Goal: Task Accomplishment & Management: Complete application form

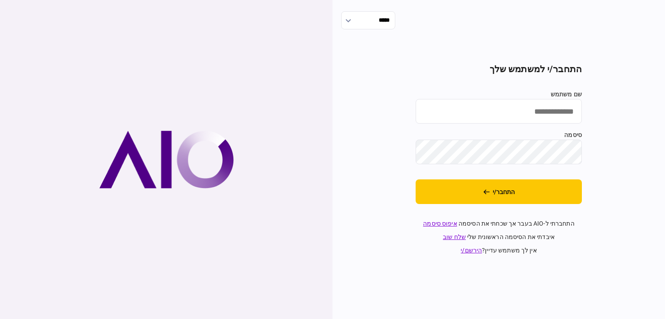
click at [556, 120] on input "שם משתמש" at bounding box center [498, 111] width 166 height 25
type input "**********"
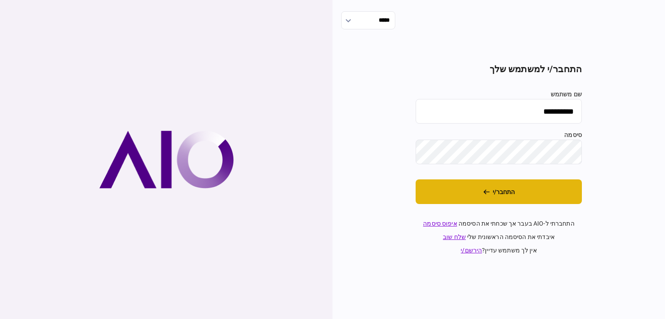
click at [555, 199] on button "התחבר/י" at bounding box center [498, 192] width 166 height 25
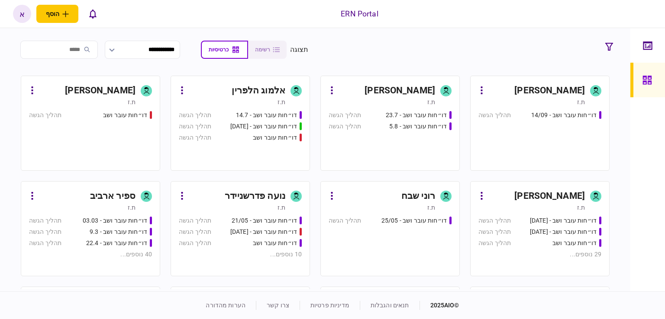
scroll to position [303, 0]
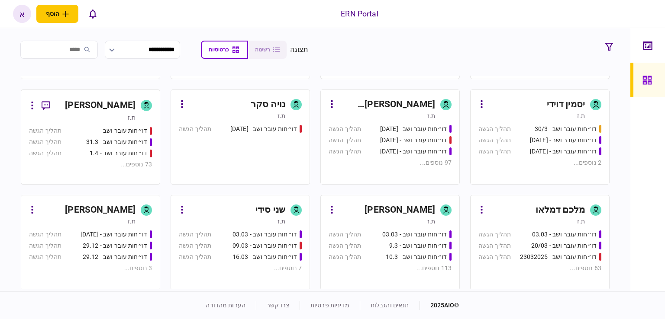
click at [383, 213] on div "[PERSON_NAME]" at bounding box center [386, 210] width 97 height 14
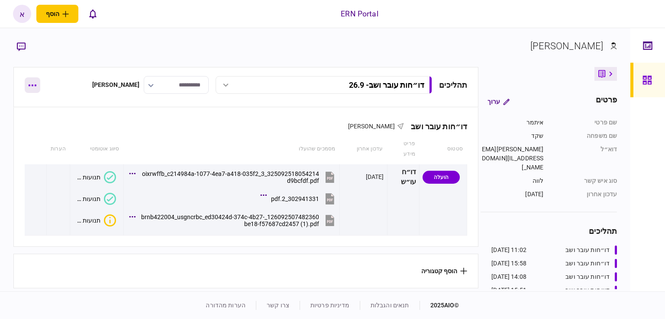
click at [36, 85] on button "button" at bounding box center [33, 85] width 16 height 16
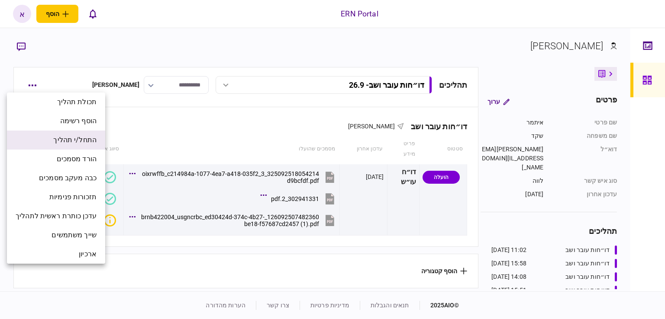
click at [72, 138] on span "התחל/י תהליך" at bounding box center [74, 140] width 43 height 10
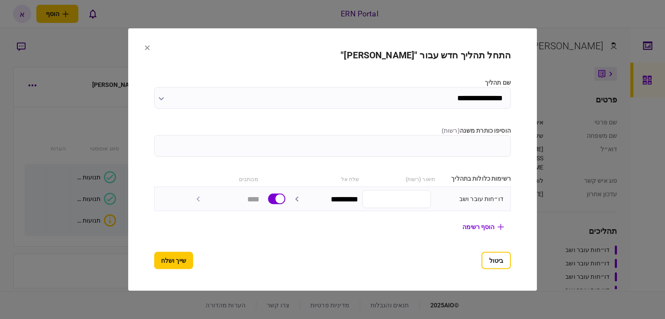
click at [287, 146] on input "הוסיפו כותרת משנה ( רשות )" at bounding box center [332, 146] width 357 height 22
type input "****"
click at [154, 264] on button "שייך ושלח" at bounding box center [173, 260] width 39 height 17
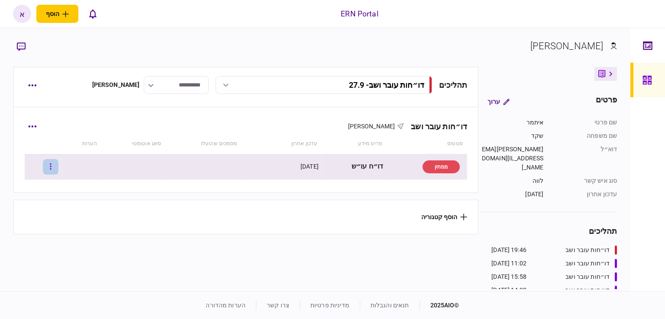
click at [56, 164] on button "button" at bounding box center [51, 167] width 16 height 16
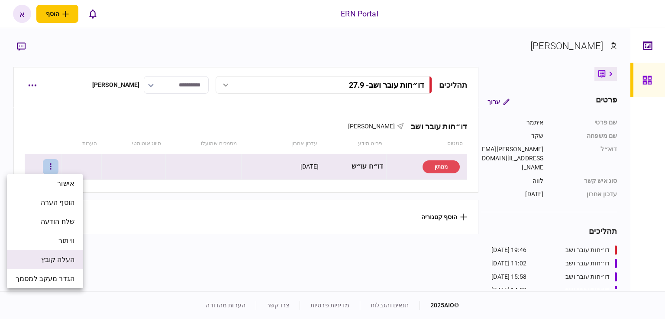
click at [53, 258] on span "העלה קובץ" at bounding box center [57, 260] width 33 height 10
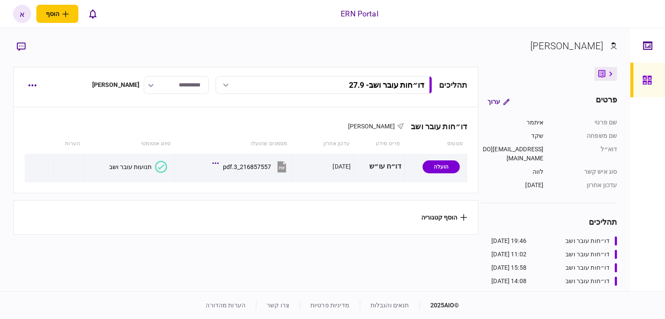
click at [142, 167] on div "תנועות עובר ושב" at bounding box center [130, 167] width 42 height 7
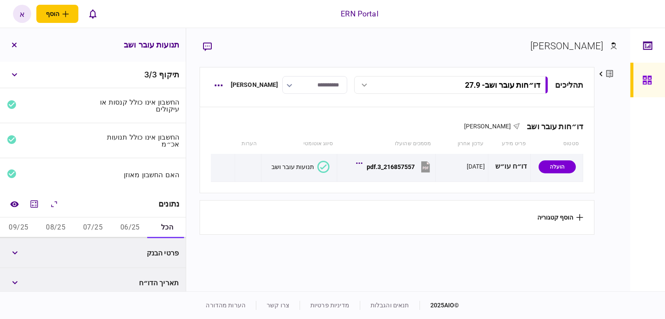
click at [132, 221] on button "06/25" at bounding box center [129, 228] width 37 height 21
